Goal: Navigation & Orientation: Find specific page/section

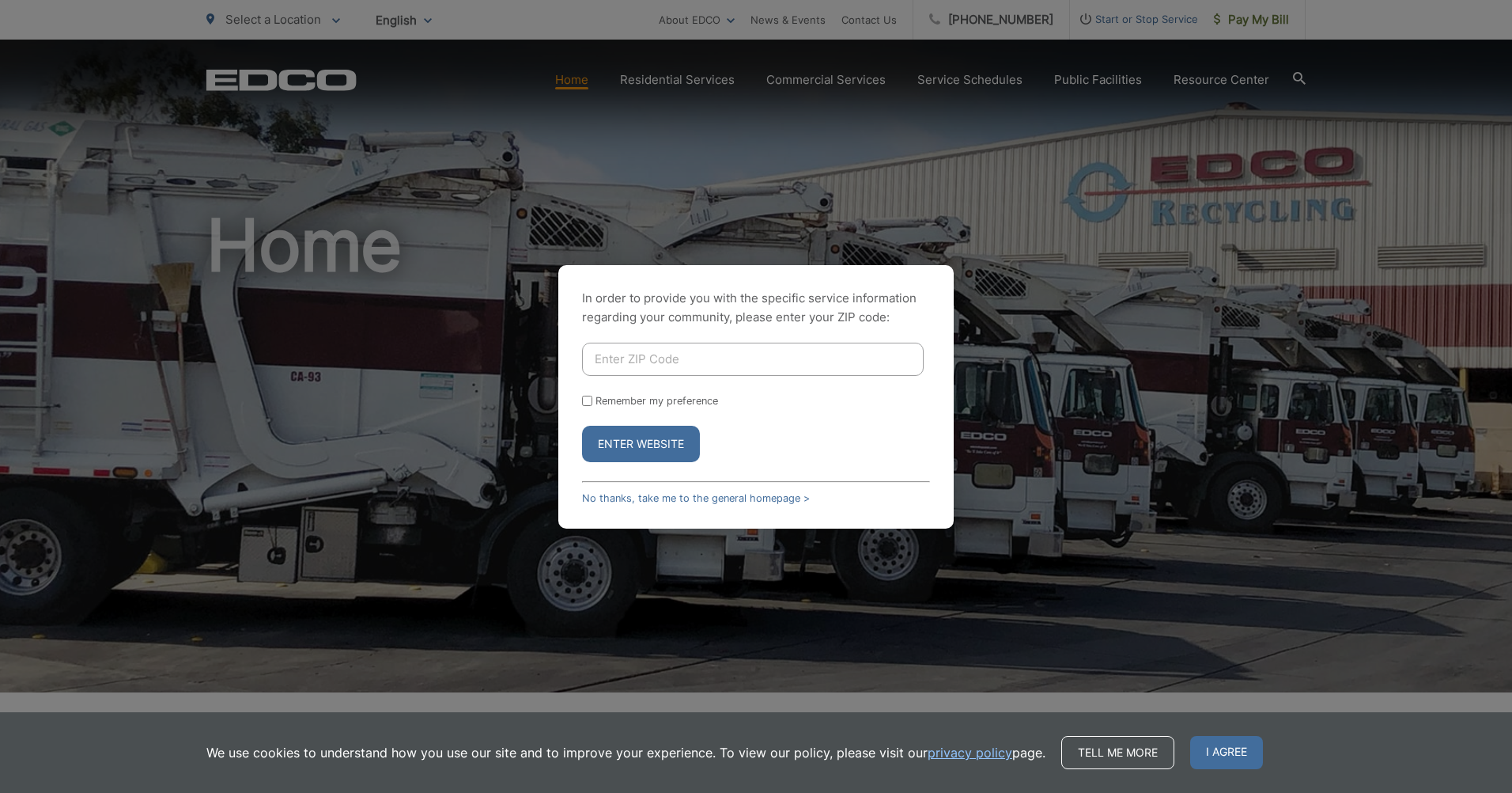
click at [642, 358] on input "Enter ZIP Code" at bounding box center [752, 359] width 342 height 33
type input "92020"
click at [582, 426] on button "Enter Website" at bounding box center [641, 443] width 118 height 37
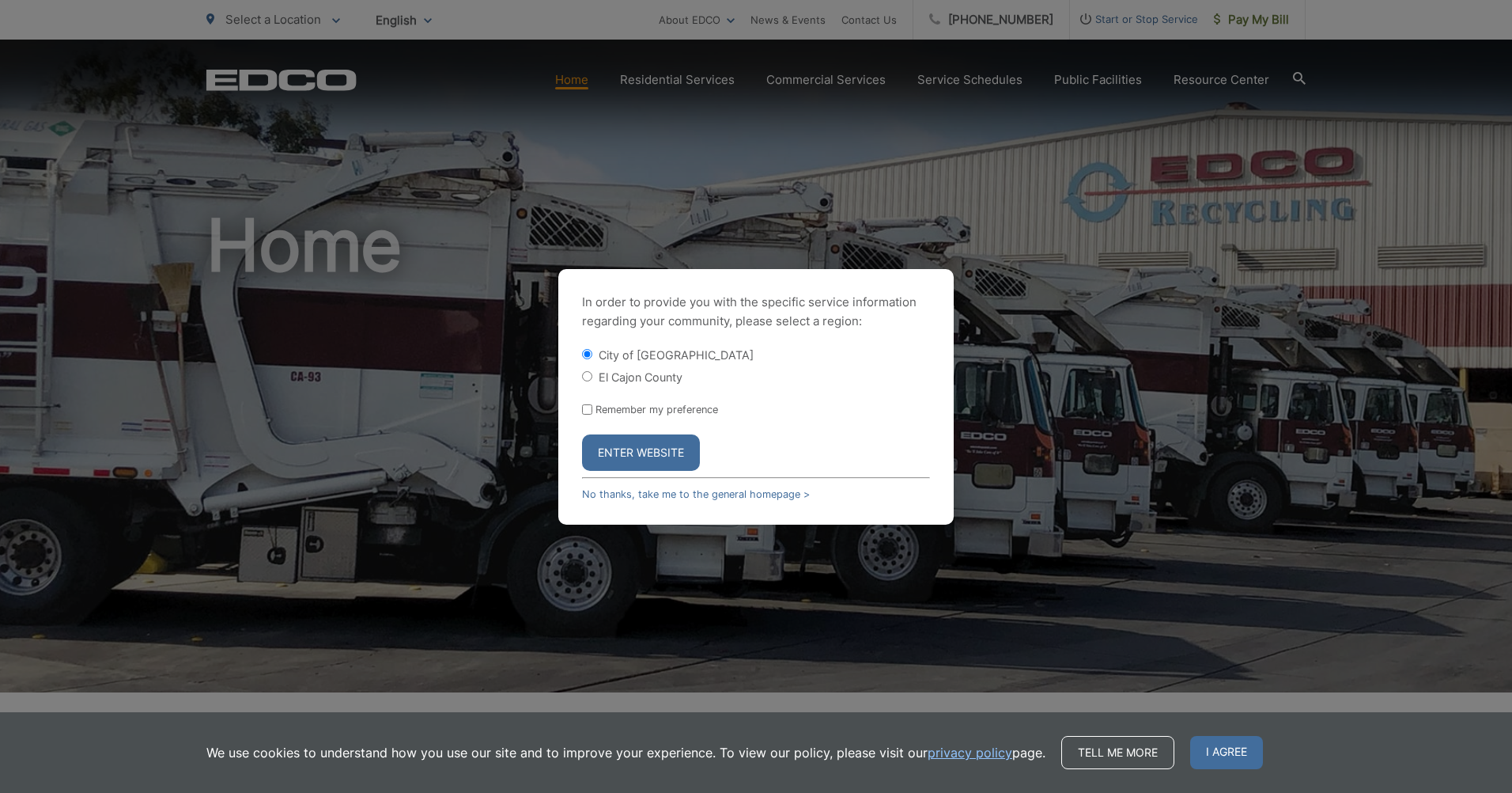
click at [589, 411] on input "Remember my preference" at bounding box center [586, 409] width 10 height 10
checkbox input "true"
click at [611, 448] on button "Enter Website" at bounding box center [641, 452] width 118 height 37
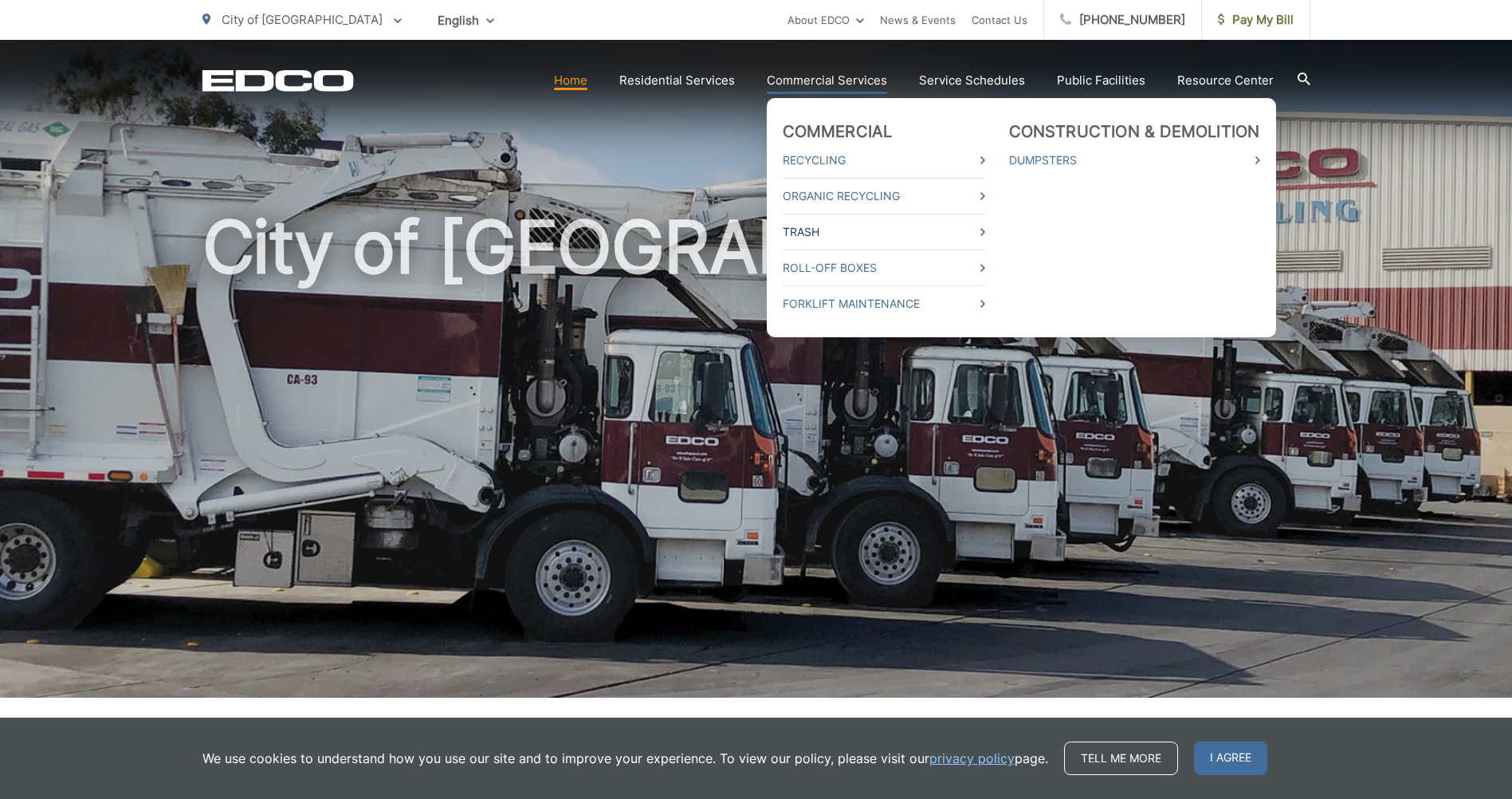
click at [816, 227] on link "Trash" at bounding box center [884, 232] width 202 height 19
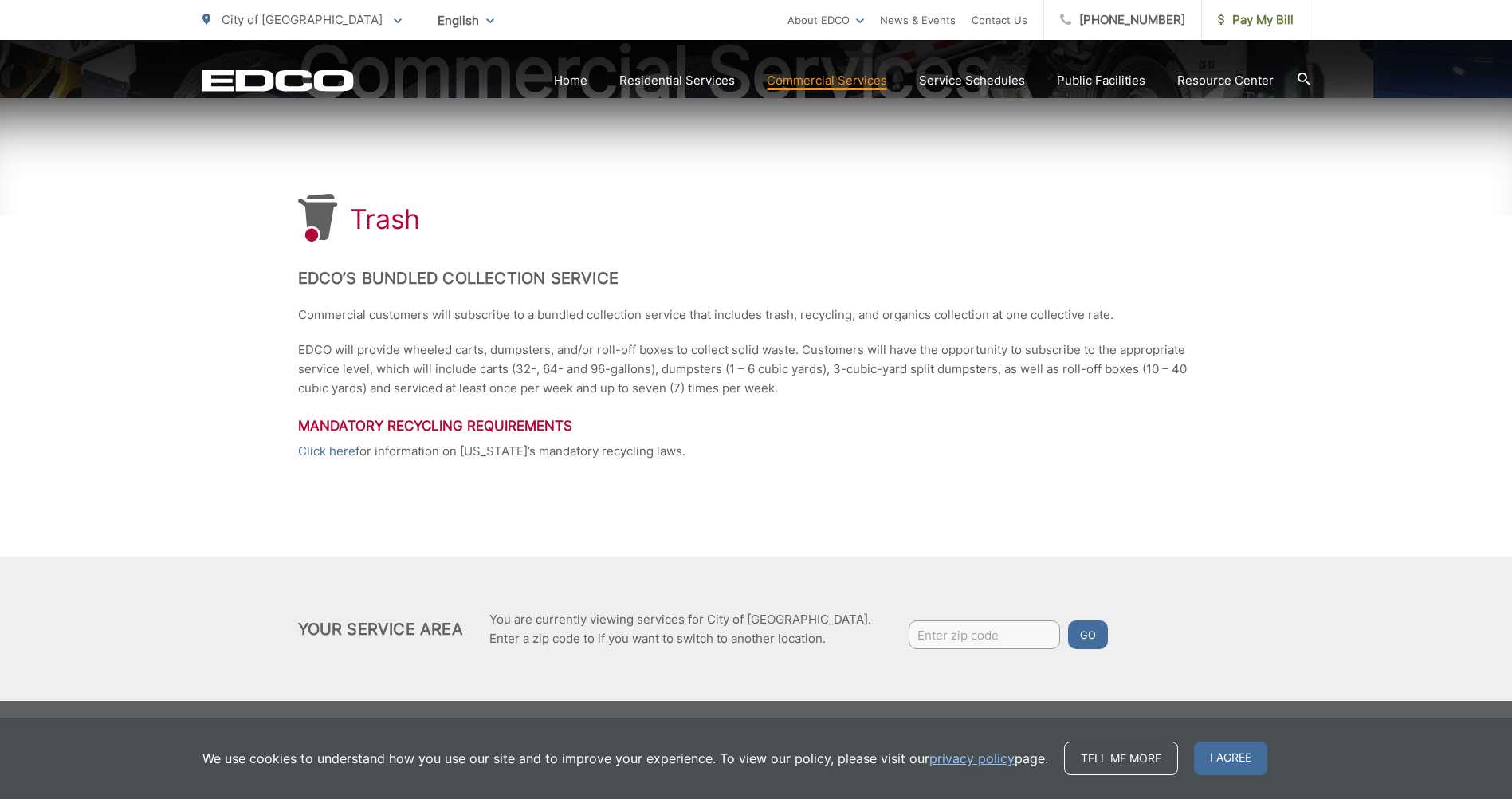
scroll to position [222, 0]
click at [1213, 754] on span "I agree" at bounding box center [1232, 757] width 74 height 33
